Goal: Information Seeking & Learning: Learn about a topic

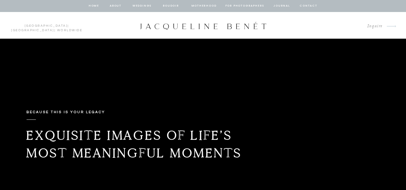
click at [142, 5] on nav "Weddings" at bounding box center [142, 5] width 20 height 5
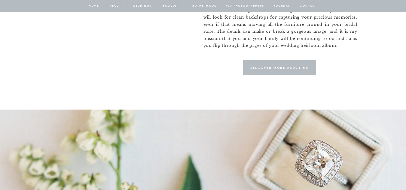
scroll to position [529, 0]
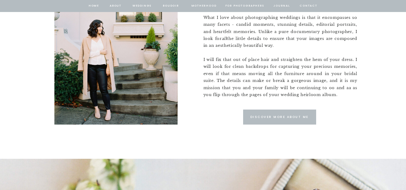
click at [272, 116] on p "Discover More about me" at bounding box center [279, 117] width 61 height 5
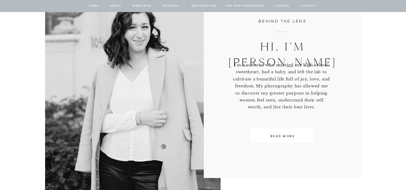
scroll to position [325, 0]
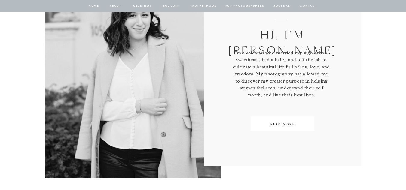
click at [286, 124] on p "READ MORE" at bounding box center [282, 124] width 55 height 5
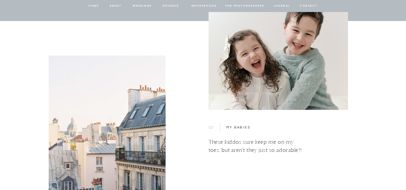
scroll to position [1687, 0]
